Goal: Feedback & Contribution: Leave review/rating

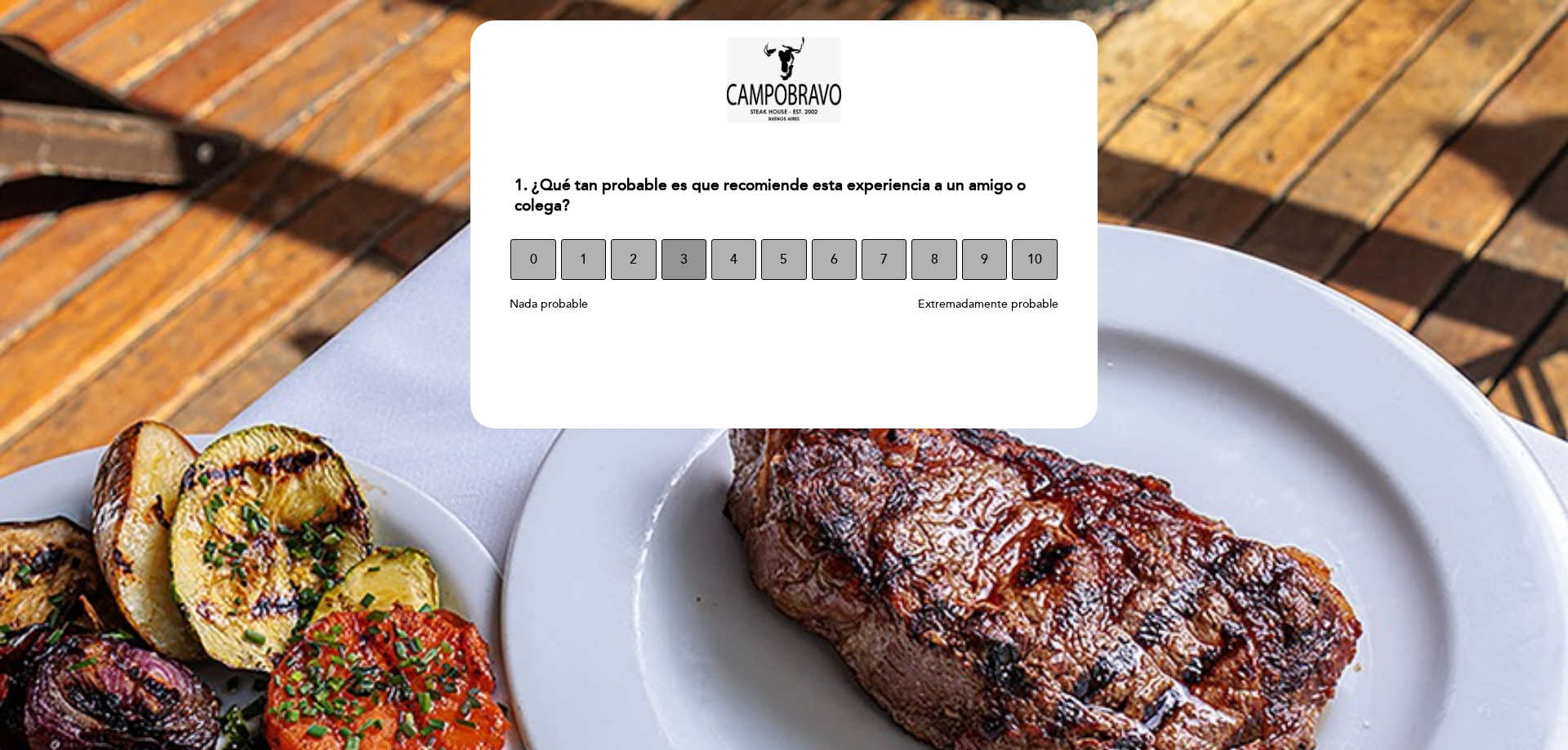
click at [680, 263] on span "3" at bounding box center [684, 259] width 8 height 46
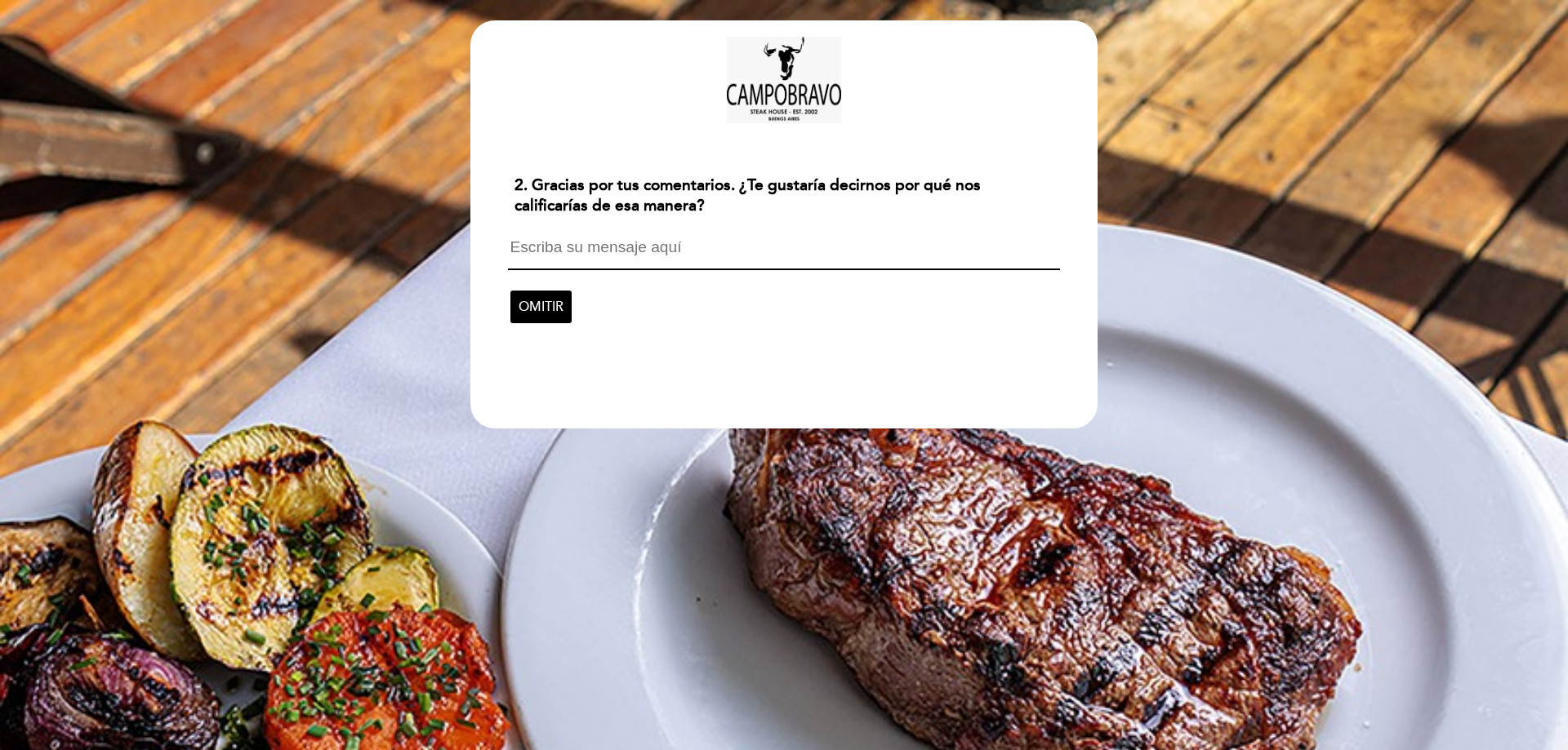
click at [614, 252] on textarea at bounding box center [783, 254] width 551 height 31
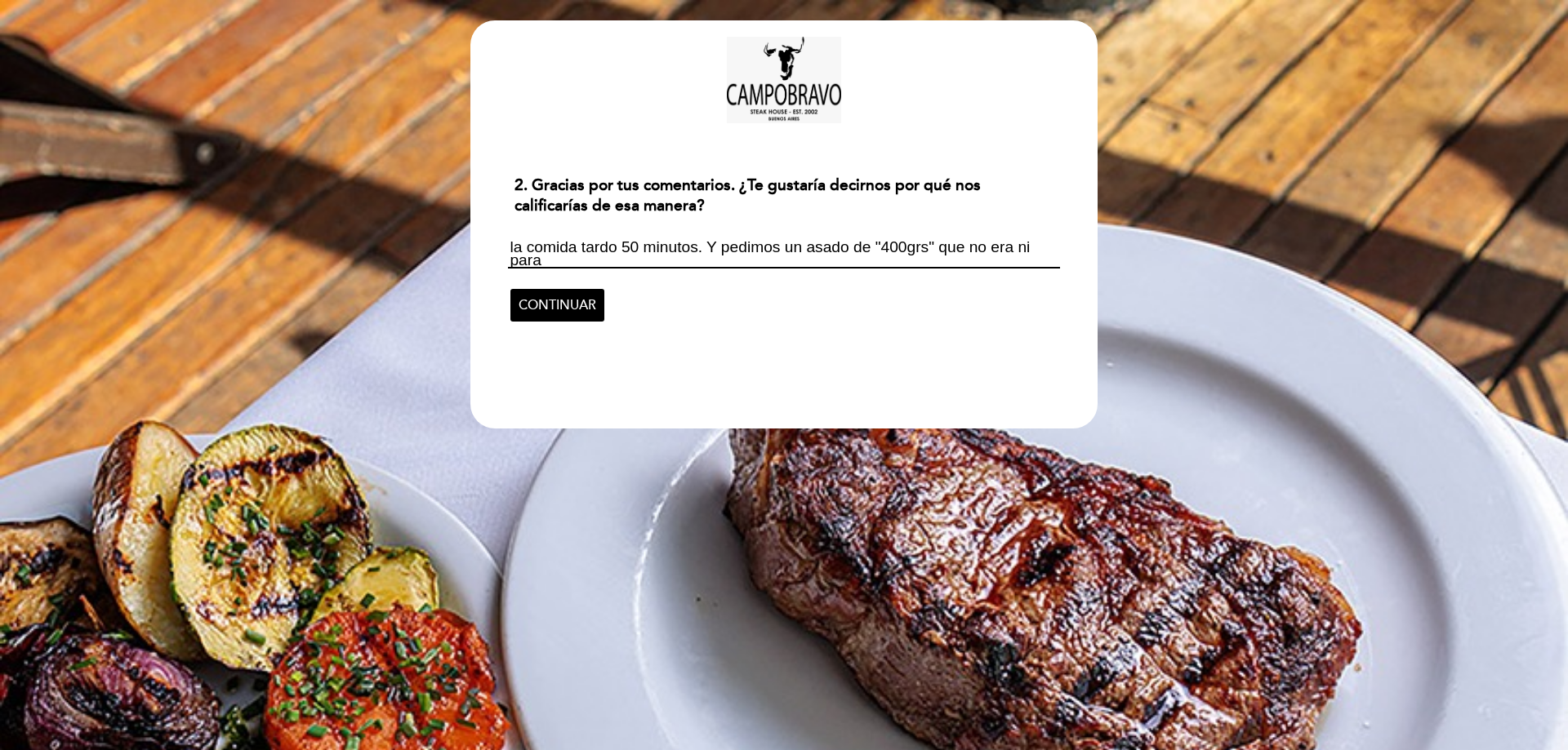
scroll to position [2, 0]
type textarea "la comida tardo 50 minutos. Y pedimos un asado de "400grs" que no era ni para u…"
click at [570, 310] on span "CONTINUAR" at bounding box center [557, 305] width 77 height 46
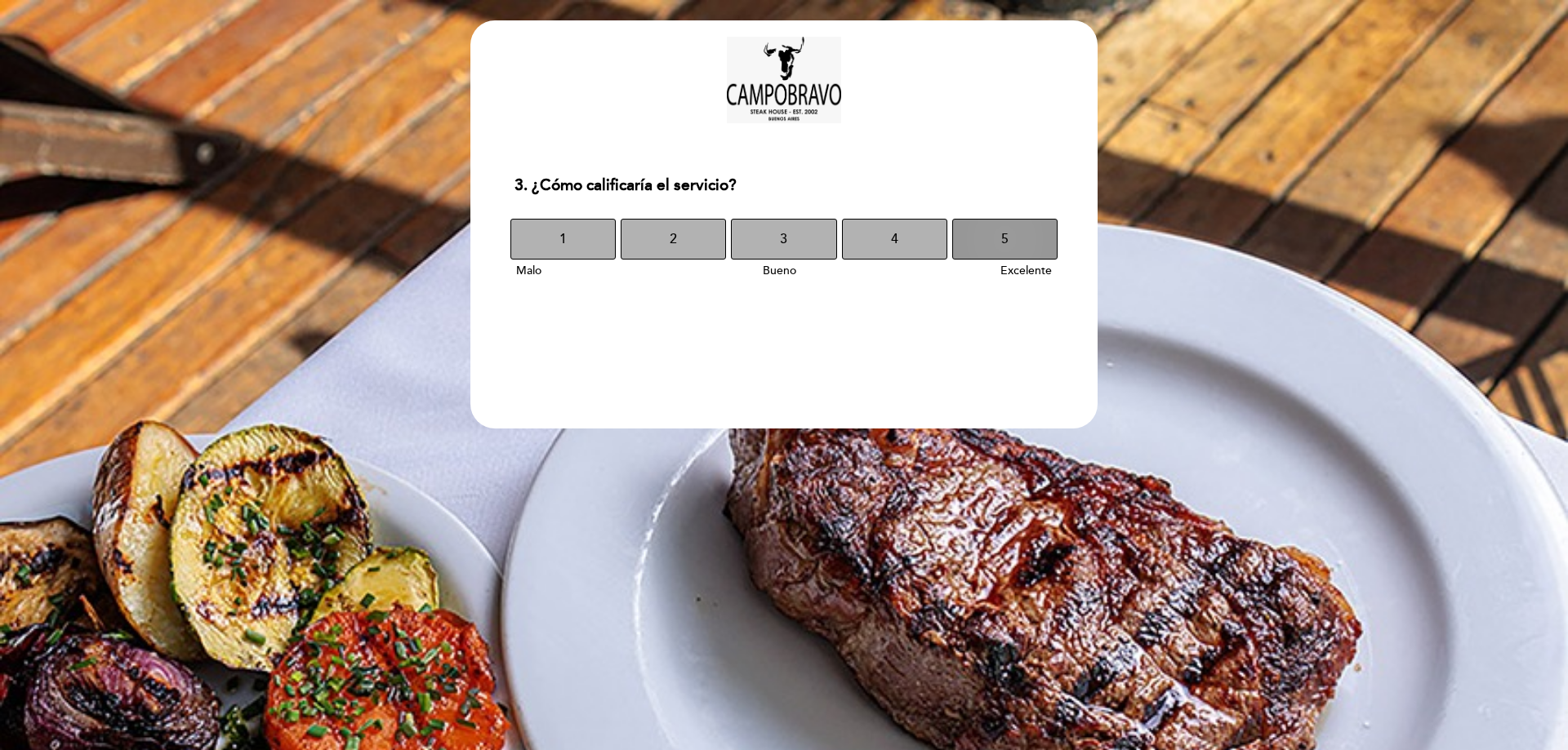
click at [1005, 230] on span "5" at bounding box center [1004, 239] width 8 height 46
click at [1001, 227] on span "5" at bounding box center [1004, 239] width 8 height 46
click at [687, 242] on button "2" at bounding box center [674, 238] width 106 height 41
click at [988, 238] on button "5" at bounding box center [1004, 238] width 106 height 41
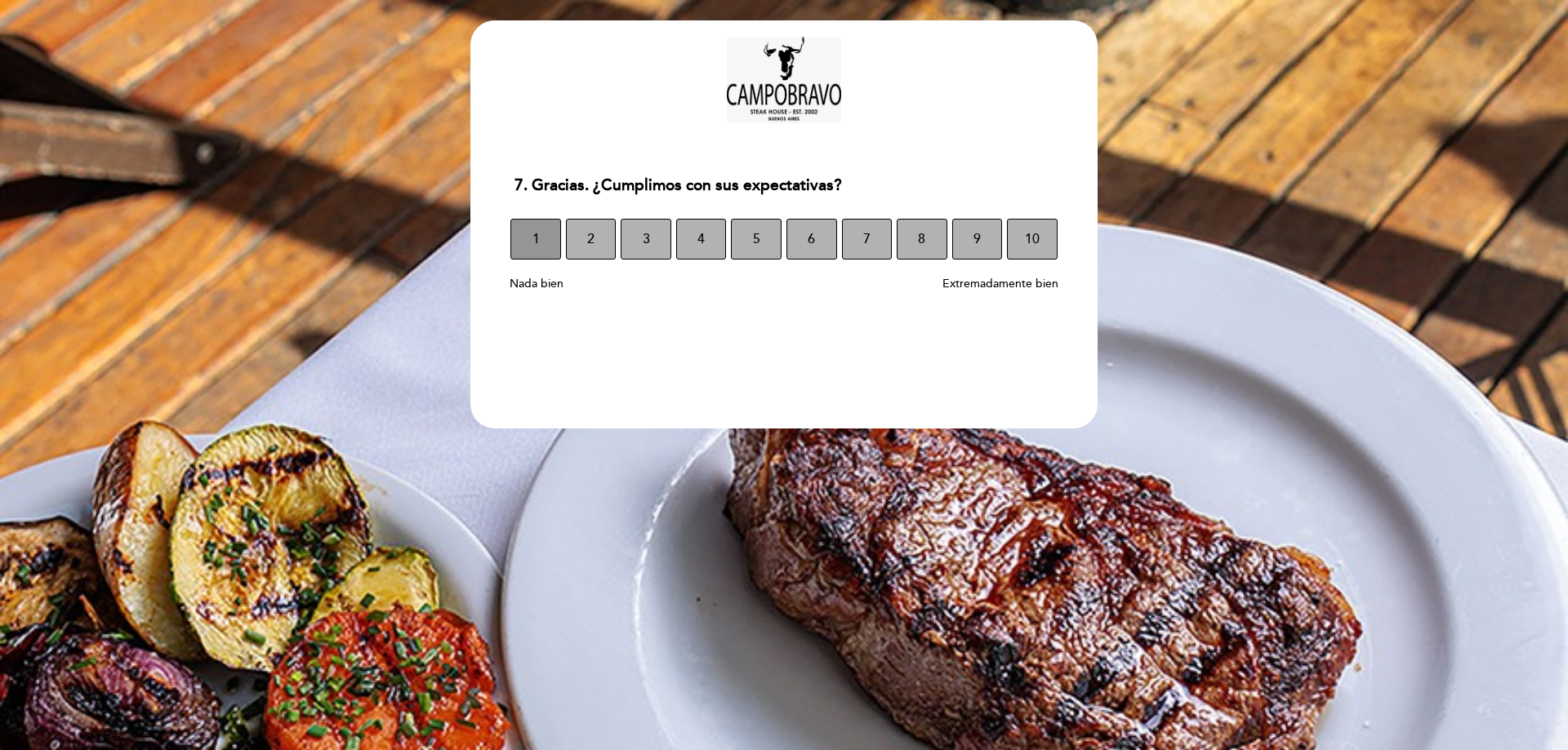
click at [541, 245] on button "1" at bounding box center [536, 238] width 51 height 41
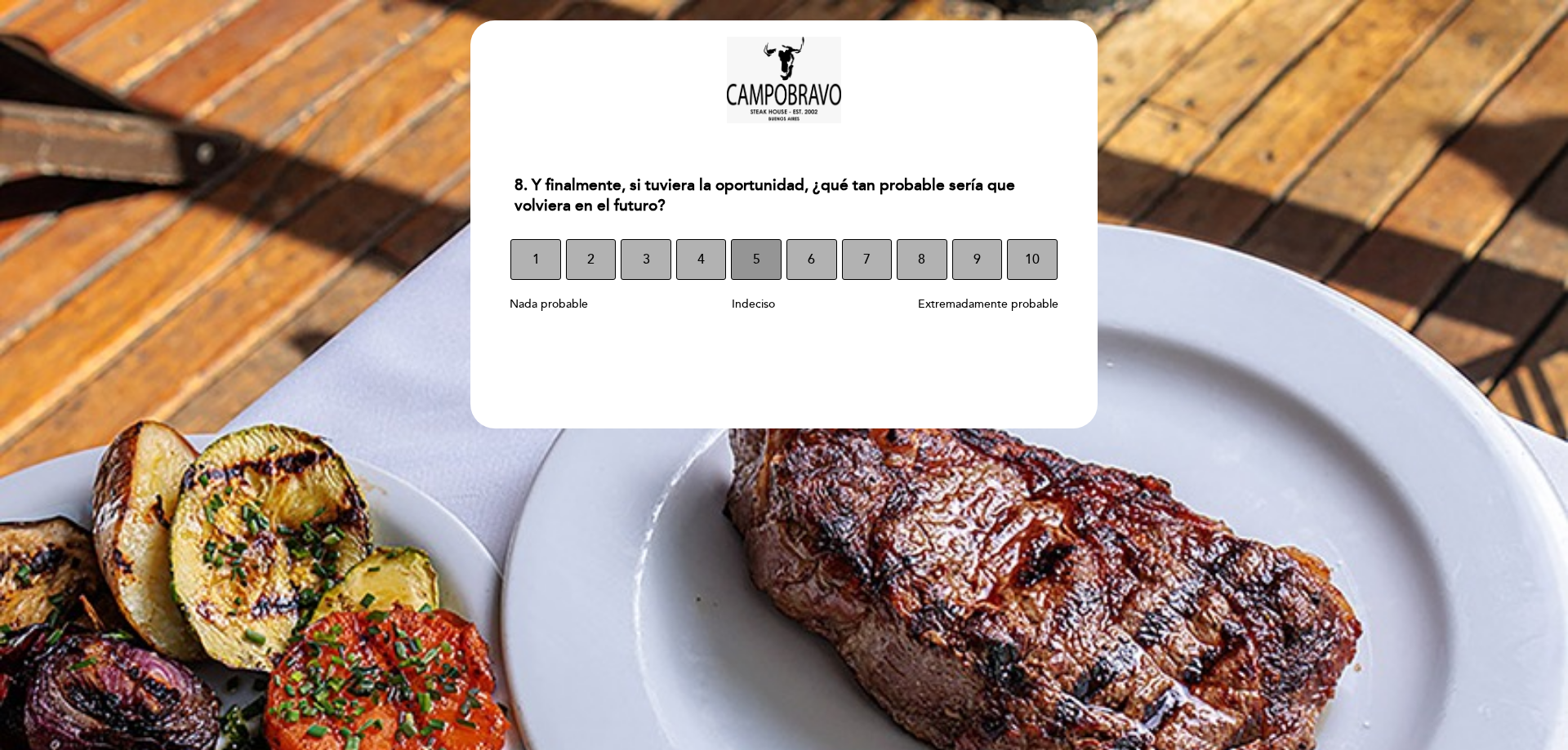
click at [755, 249] on span "5" at bounding box center [757, 259] width 8 height 46
select select "es"
